Goal: Task Accomplishment & Management: Complete application form

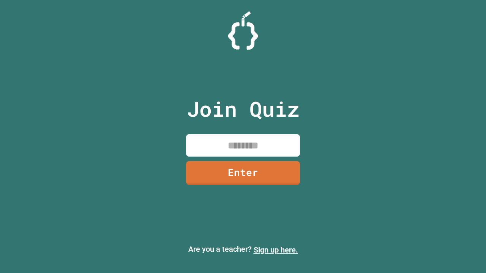
click at [276, 250] on link "Sign up here." at bounding box center [276, 250] width 44 height 9
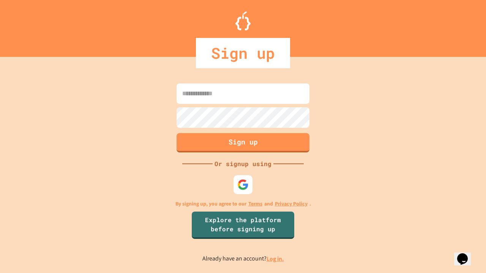
click at [276, 259] on link "Log in." at bounding box center [275, 259] width 17 height 8
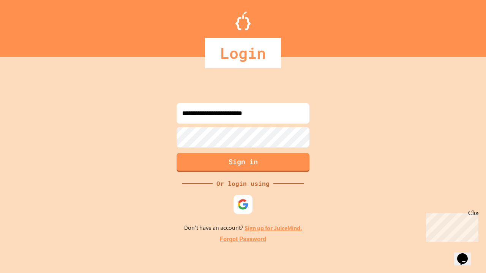
type input "**********"
